Goal: Transaction & Acquisition: Download file/media

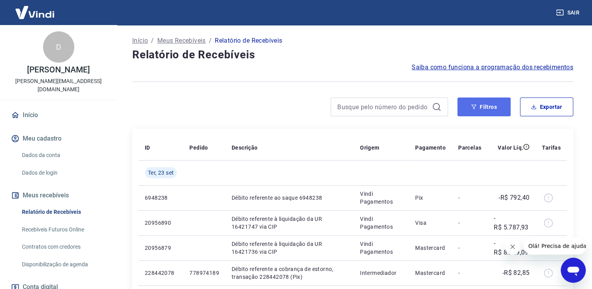
click at [486, 112] on button "Filtros" at bounding box center [483, 106] width 53 height 19
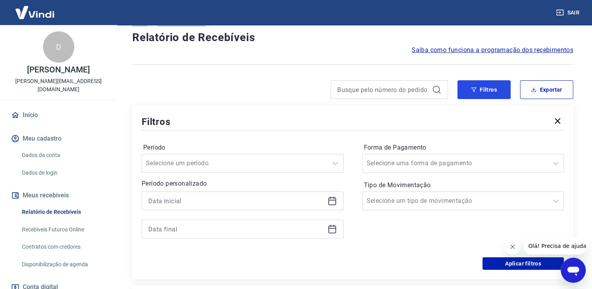
scroll to position [39, 0]
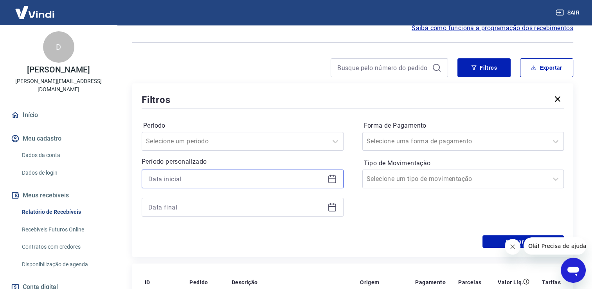
click at [189, 181] on input at bounding box center [236, 179] width 176 height 12
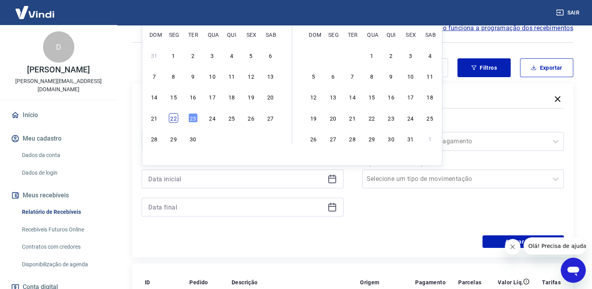
click at [175, 118] on div "22" at bounding box center [173, 117] width 9 height 9
type input "22/09/2025"
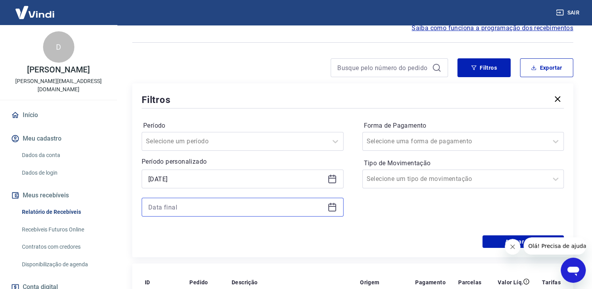
click at [183, 206] on input at bounding box center [236, 207] width 176 height 12
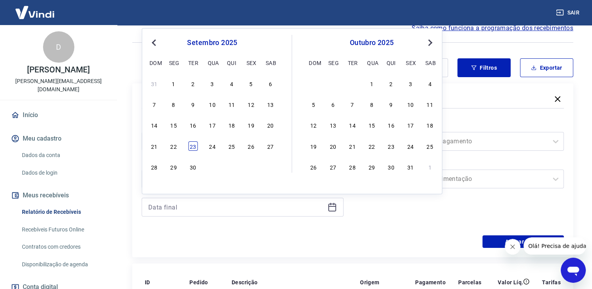
click at [191, 148] on div "23" at bounding box center [192, 145] width 9 height 9
type input "23/09/2025"
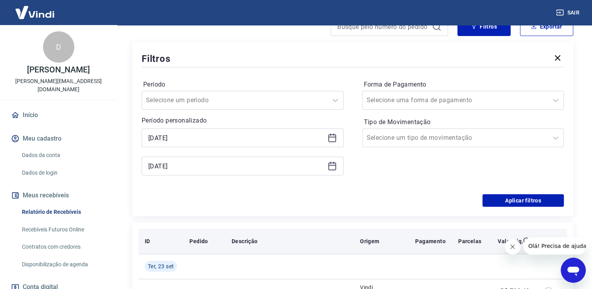
scroll to position [117, 0]
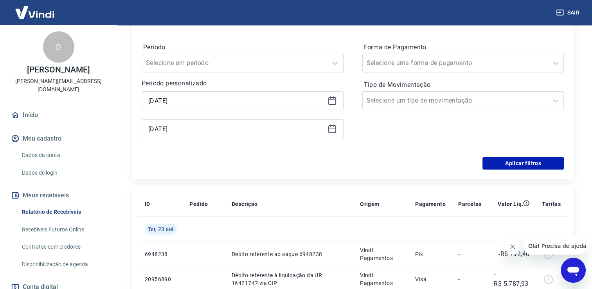
click at [514, 154] on div "Período Selecione um período Período personalizado Selected date: segunda-feira…" at bounding box center [353, 94] width 422 height 125
drag, startPoint x: 519, startPoint y: 162, endPoint x: 477, endPoint y: 157, distance: 42.2
click at [518, 162] on button "Aplicar filtros" at bounding box center [522, 163] width 81 height 13
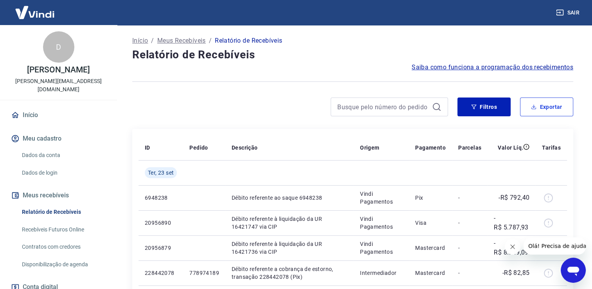
drag, startPoint x: 547, startPoint y: 108, endPoint x: 497, endPoint y: 125, distance: 52.8
click at [543, 109] on button "Exportar" at bounding box center [546, 106] width 53 height 19
type input "22/09/2025"
type input "23/09/2025"
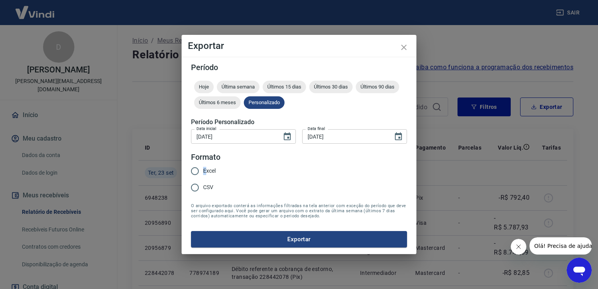
click at [204, 169] on span "Excel" at bounding box center [209, 171] width 13 height 8
drag, startPoint x: 204, startPoint y: 169, endPoint x: 193, endPoint y: 171, distance: 11.1
click at [190, 172] on input "Excel" at bounding box center [195, 171] width 16 height 16
radio input "true"
click at [194, 171] on input "Excel" at bounding box center [195, 171] width 16 height 16
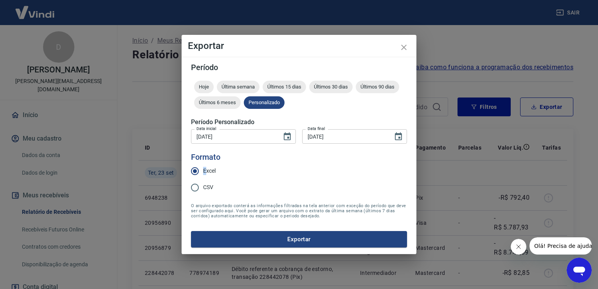
click at [234, 234] on button "Exportar" at bounding box center [299, 239] width 216 height 16
